Goal: Transaction & Acquisition: Purchase product/service

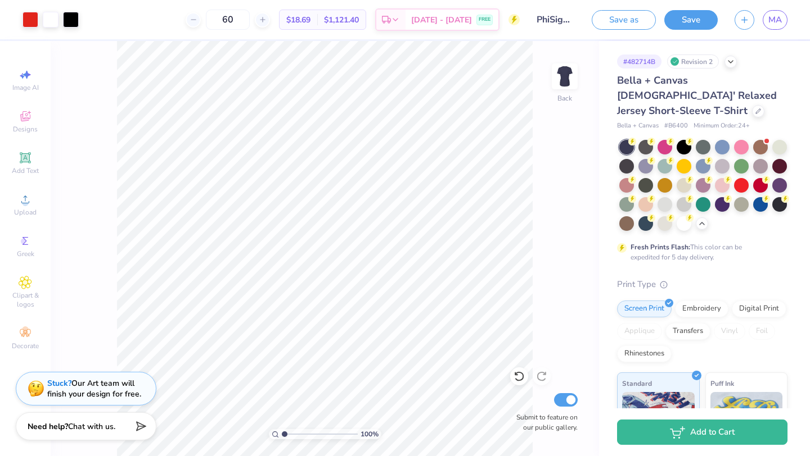
click at [128, 24] on div "60 $18.69 Per Item $1,121.40 Total Est. Delivery [DATE] - [DATE] FREE" at bounding box center [303, 19] width 432 height 39
click at [239, 19] on input "60" at bounding box center [228, 20] width 44 height 20
click at [684, 139] on div at bounding box center [683, 146] width 15 height 15
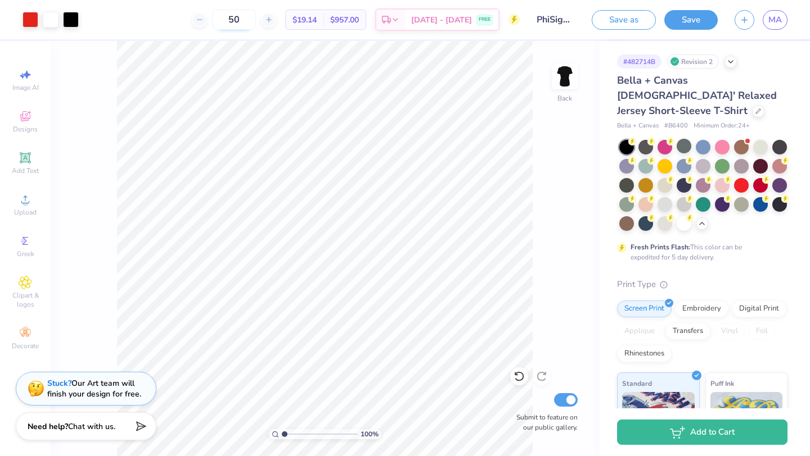
click at [245, 20] on input "50" at bounding box center [234, 20] width 44 height 20
click at [247, 16] on input "50" at bounding box center [234, 20] width 44 height 20
type input "45"
click at [161, 19] on div "45 $21.13 Per Item $950.85 Total Est. Delivery [DATE] - [DATE] FREE" at bounding box center [303, 19] width 432 height 39
